Goal: Task Accomplishment & Management: Manage account settings

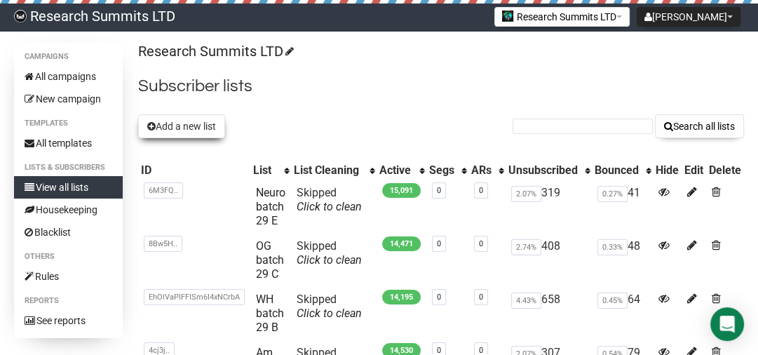
click at [173, 121] on button "Add a new list" at bounding box center [181, 126] width 87 height 24
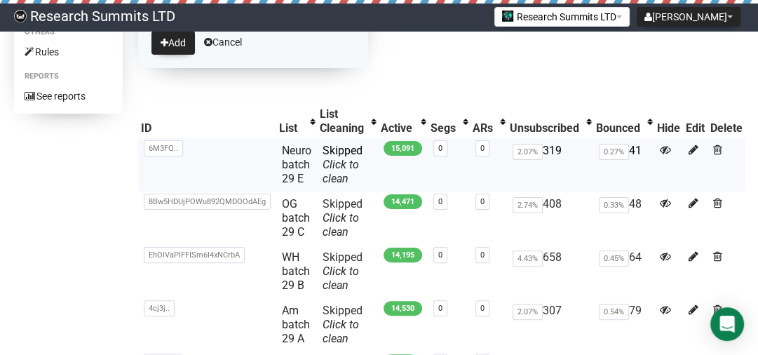
scroll to position [168, 0]
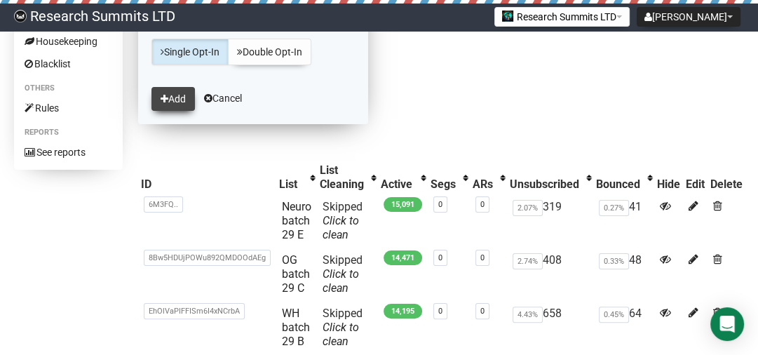
click at [179, 100] on button "Add" at bounding box center [172, 99] width 43 height 24
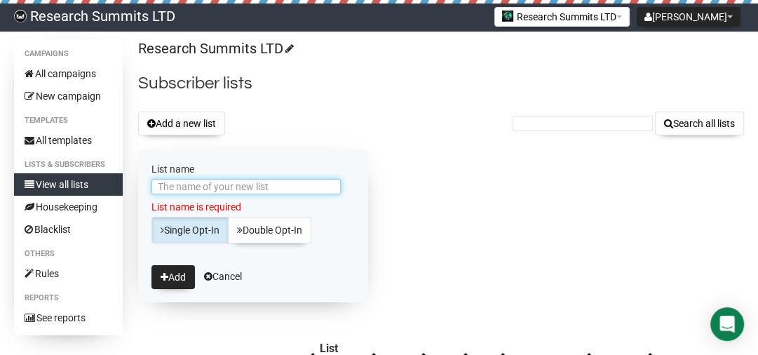
scroll to position [0, 0]
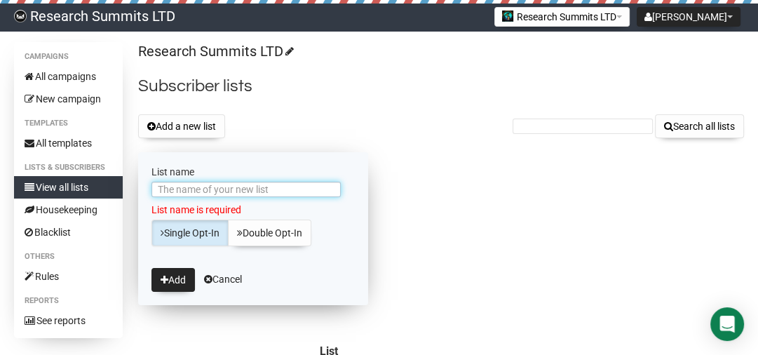
click at [185, 189] on input "List name" at bounding box center [245, 189] width 189 height 15
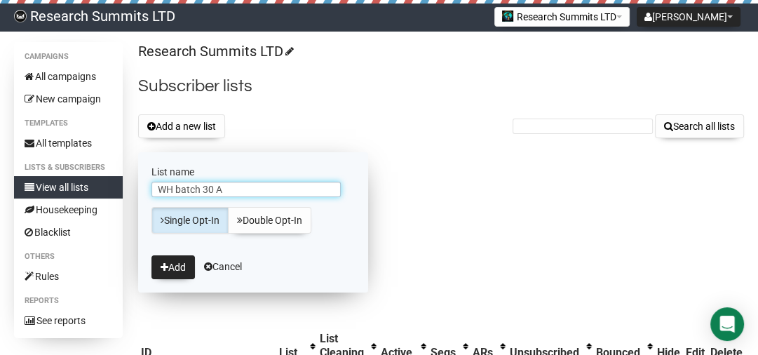
type input "WH batch 30 A"
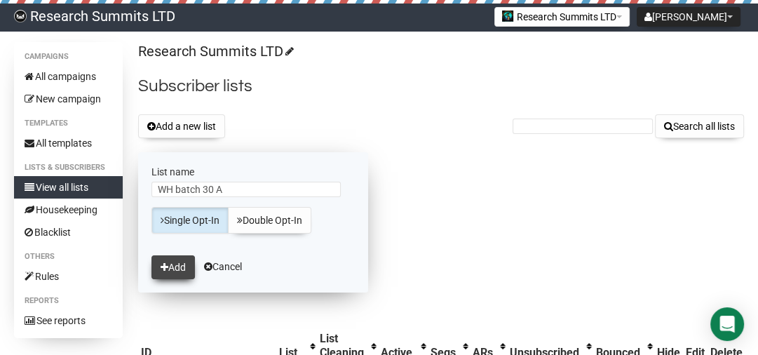
click at [186, 261] on button "Add" at bounding box center [172, 267] width 43 height 24
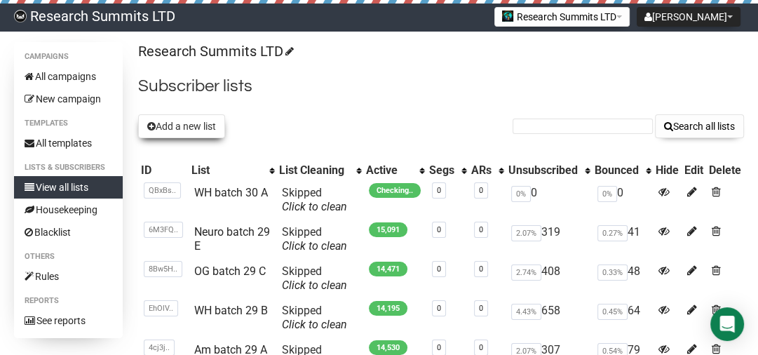
click at [177, 123] on button "Add a new list" at bounding box center [181, 126] width 87 height 24
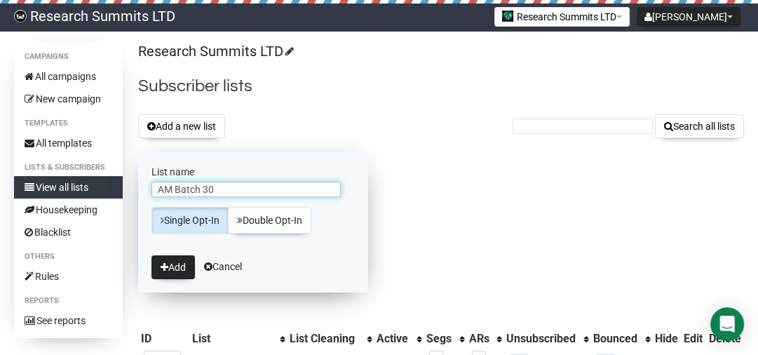
type input "AM Batch 30"
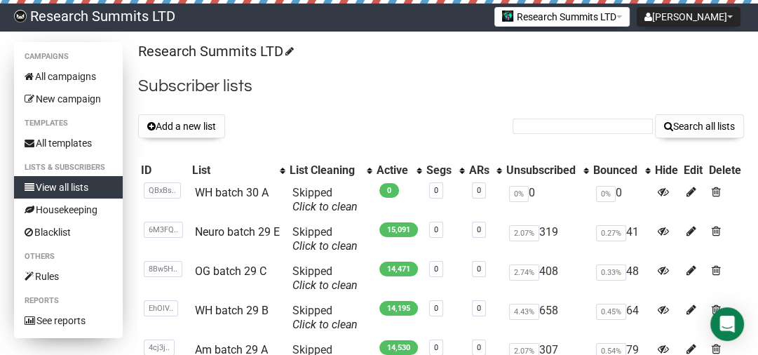
click at [90, 182] on link "View all lists" at bounding box center [68, 187] width 109 height 22
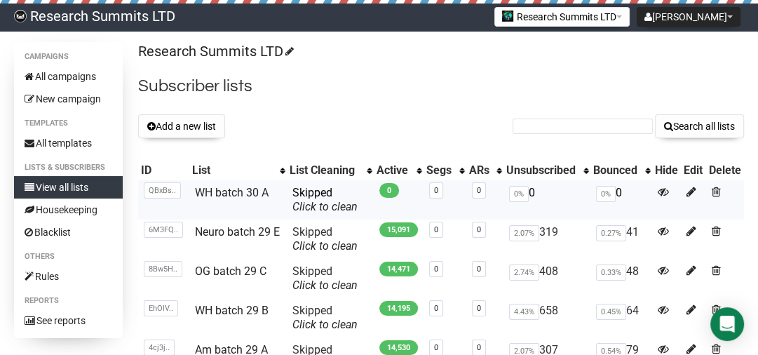
click at [248, 184] on td "WH batch 30 A" at bounding box center [237, 199] width 97 height 39
click at [175, 118] on button "Add a new list" at bounding box center [181, 126] width 87 height 24
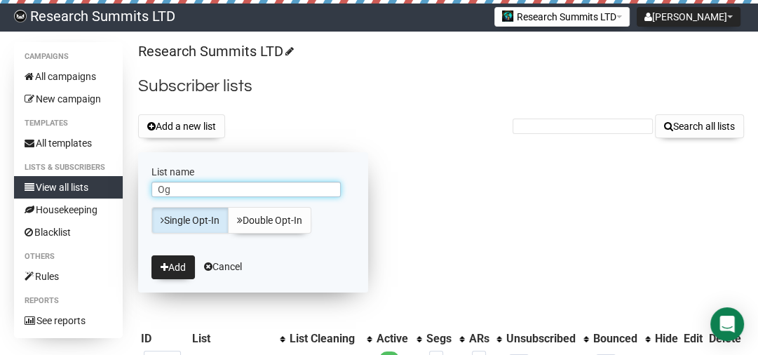
click at [262, 196] on input "Og" at bounding box center [245, 189] width 189 height 15
click at [239, 188] on input "Og" at bounding box center [245, 189] width 189 height 15
click at [228, 188] on input "Og" at bounding box center [245, 189] width 189 height 15
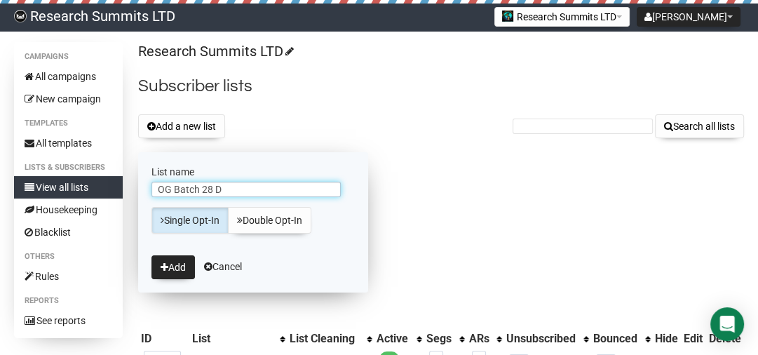
drag, startPoint x: 202, startPoint y: 185, endPoint x: 239, endPoint y: 190, distance: 37.5
click at [239, 190] on input "OG Batch 28 D" at bounding box center [245, 189] width 189 height 15
type input "OG Batch 30 B"
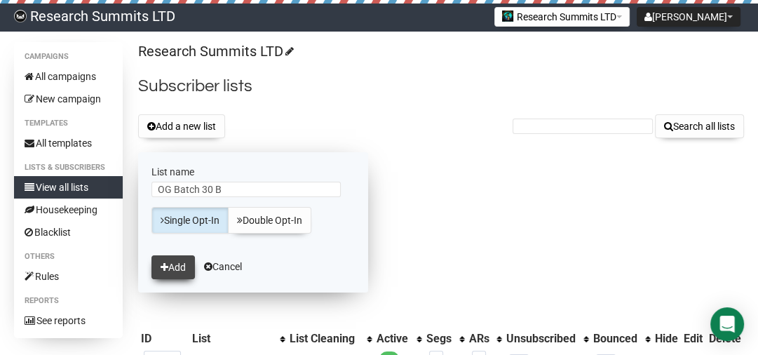
click at [175, 271] on button "Add" at bounding box center [172, 267] width 43 height 24
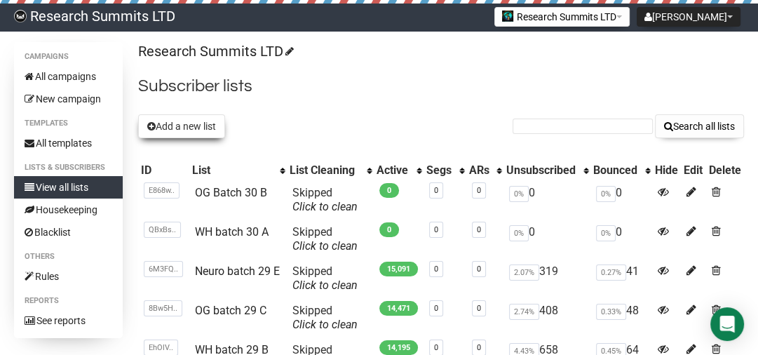
click at [177, 129] on button "Add a new list" at bounding box center [181, 126] width 87 height 24
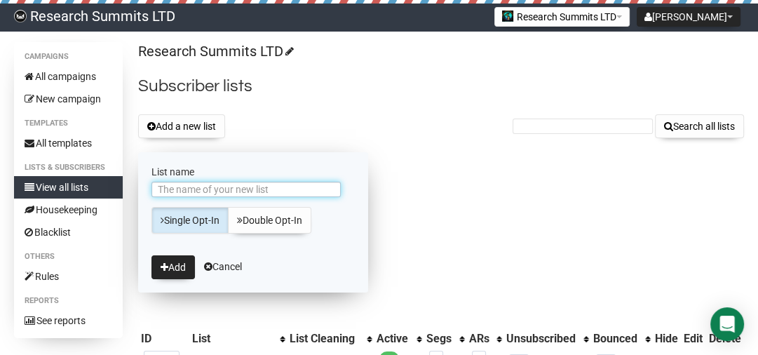
click at [210, 187] on input "List name" at bounding box center [245, 189] width 189 height 15
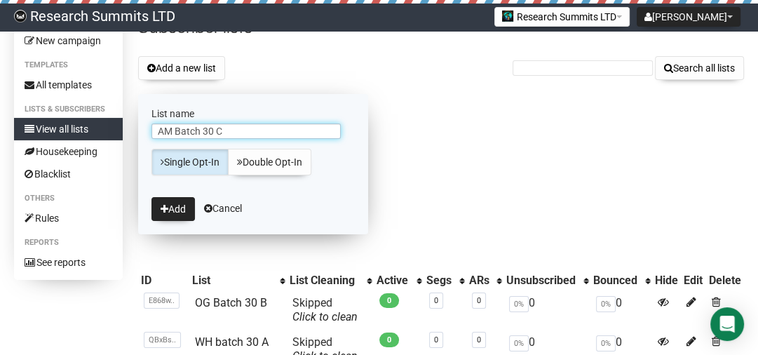
scroll to position [56, 0]
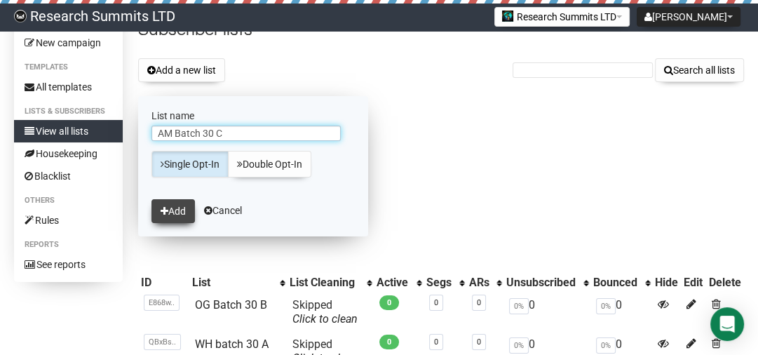
type input "AM Batch 30 C"
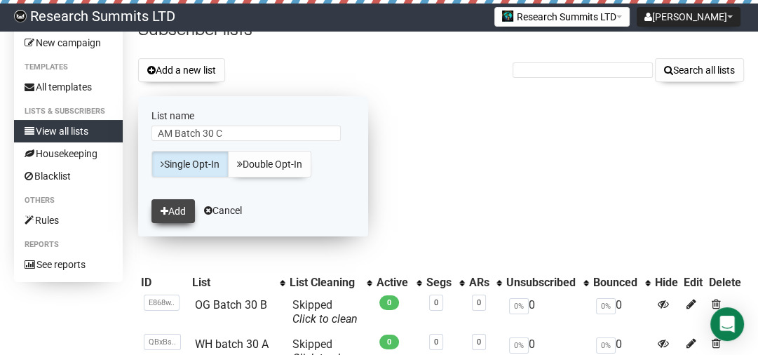
click at [170, 205] on button "Add" at bounding box center [172, 211] width 43 height 24
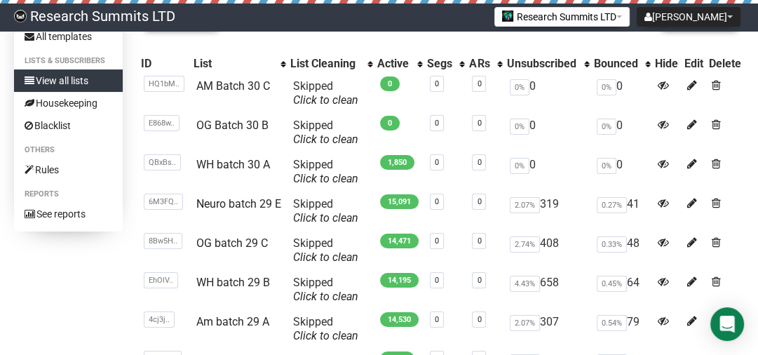
scroll to position [112, 0]
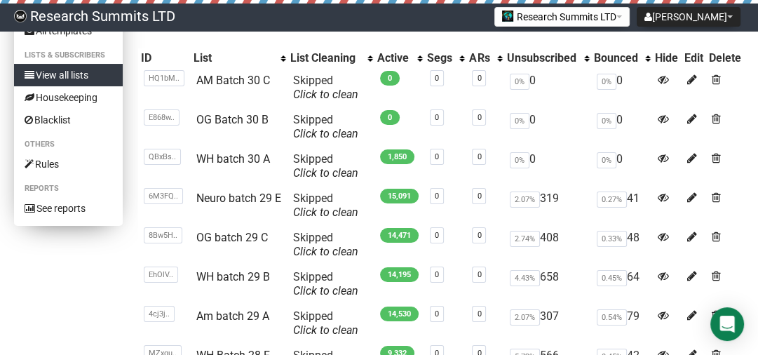
click at [69, 74] on link "View all lists" at bounding box center [68, 75] width 109 height 22
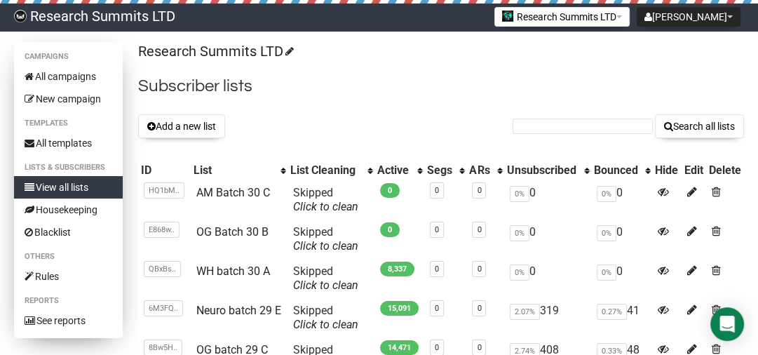
click at [67, 188] on link "View all lists" at bounding box center [68, 187] width 109 height 22
click at [74, 79] on link "All campaigns" at bounding box center [68, 76] width 109 height 22
